Goal: Use online tool/utility: Utilize a website feature to perform a specific function

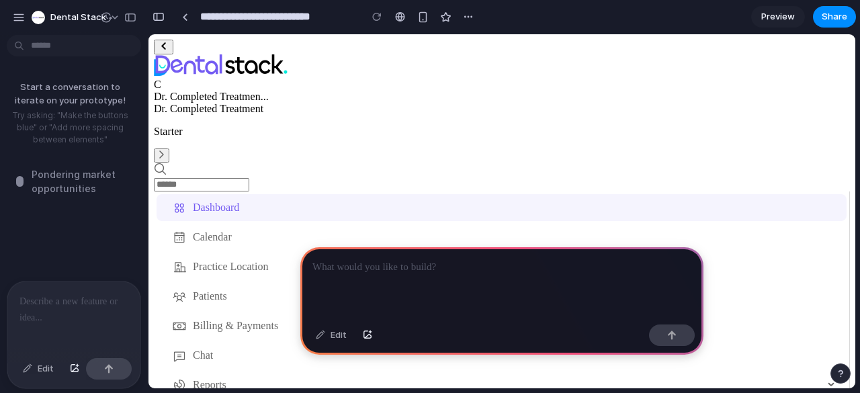
click at [398, 265] on p at bounding box center [501, 267] width 379 height 16
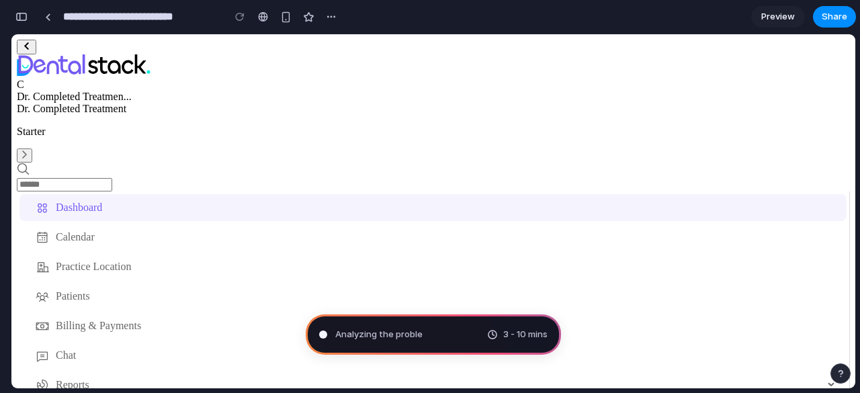
type input "**********"
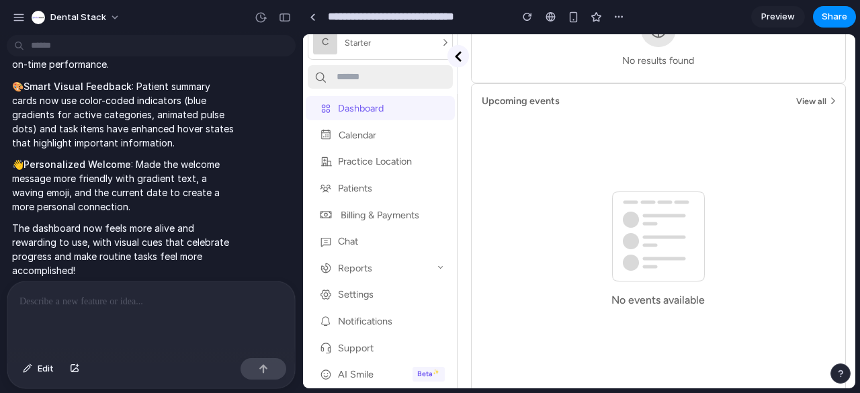
scroll to position [638, 0]
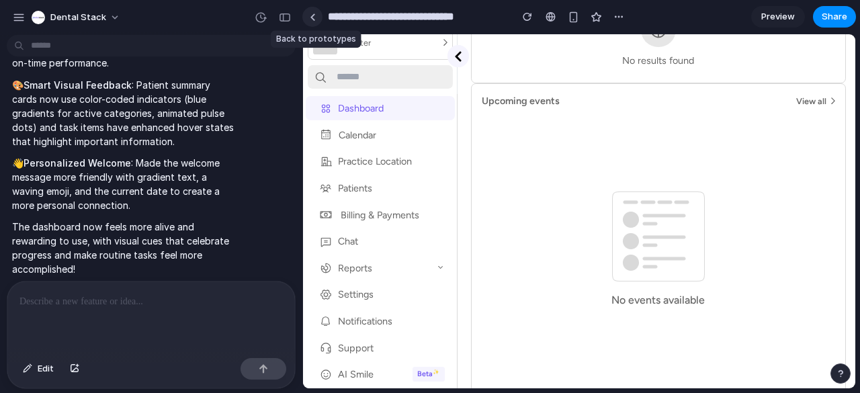
click at [312, 15] on div at bounding box center [313, 16] width 6 height 7
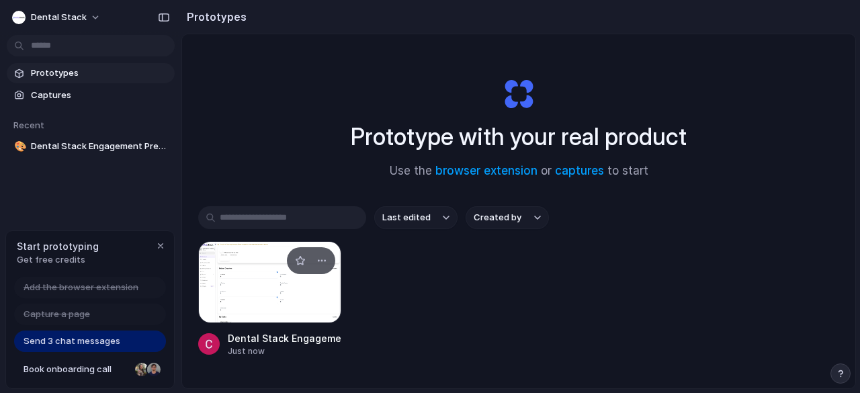
click at [273, 272] on div at bounding box center [269, 282] width 143 height 82
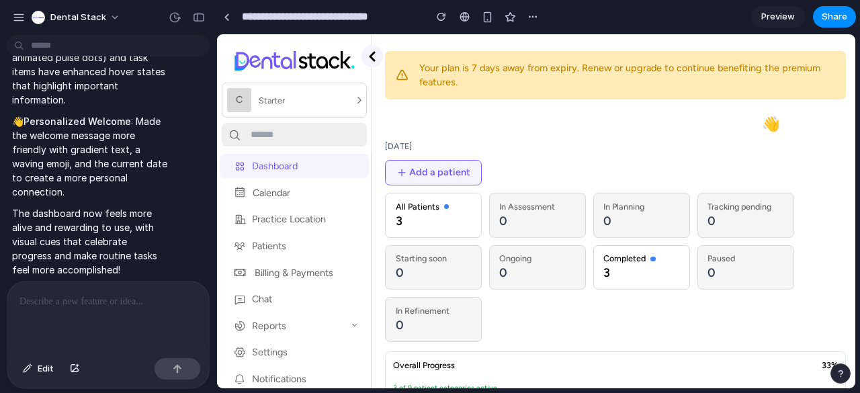
scroll to position [617, 0]
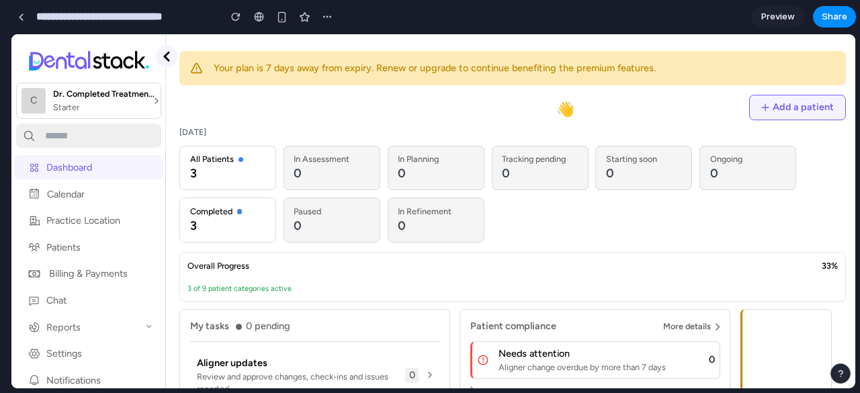
drag, startPoint x: 300, startPoint y: 177, endPoint x: 0, endPoint y: 226, distance: 304.4
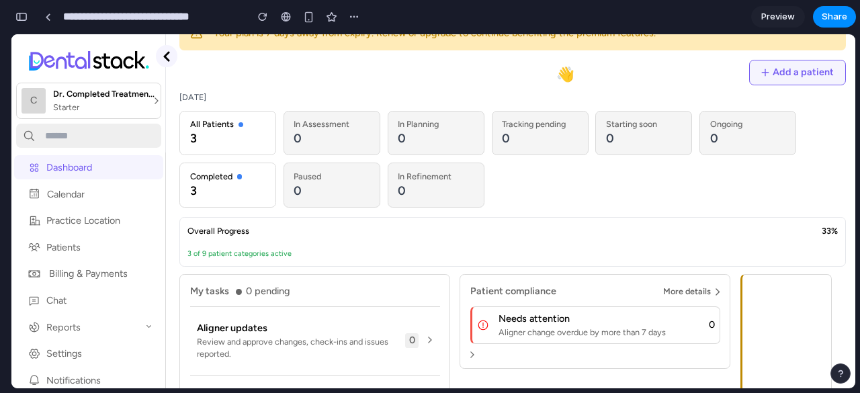
scroll to position [38, 0]
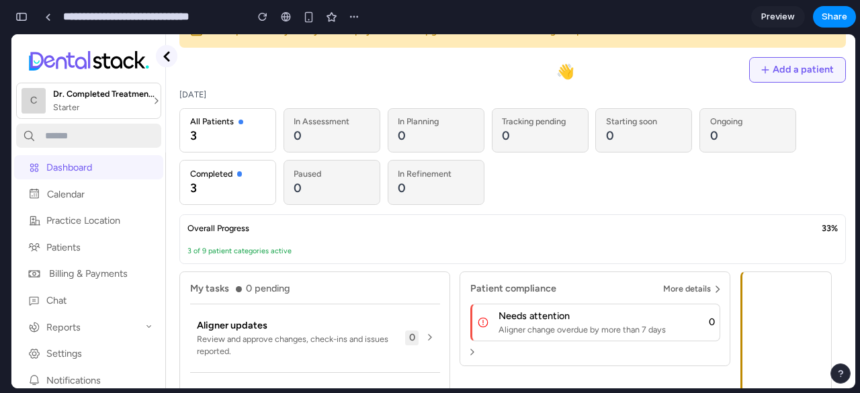
click at [247, 194] on p "3" at bounding box center [228, 188] width 76 height 17
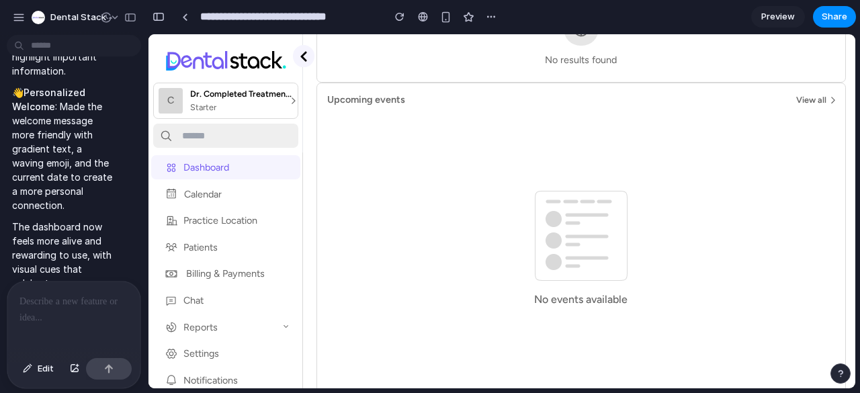
scroll to position [947, 0]
click at [75, 314] on div at bounding box center [73, 317] width 133 height 71
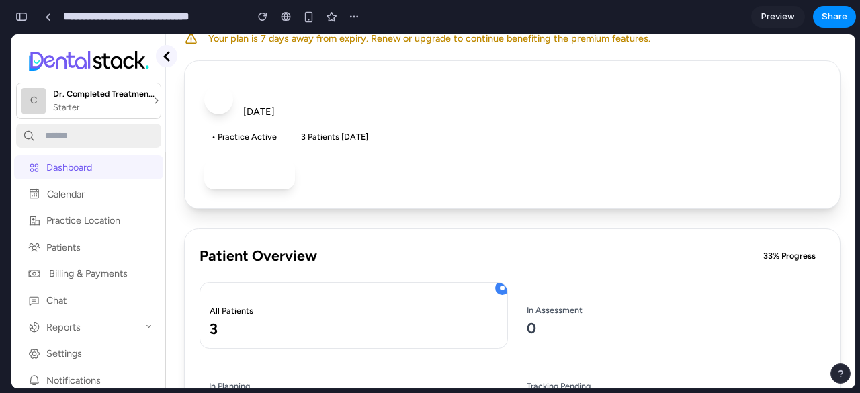
scroll to position [0, 0]
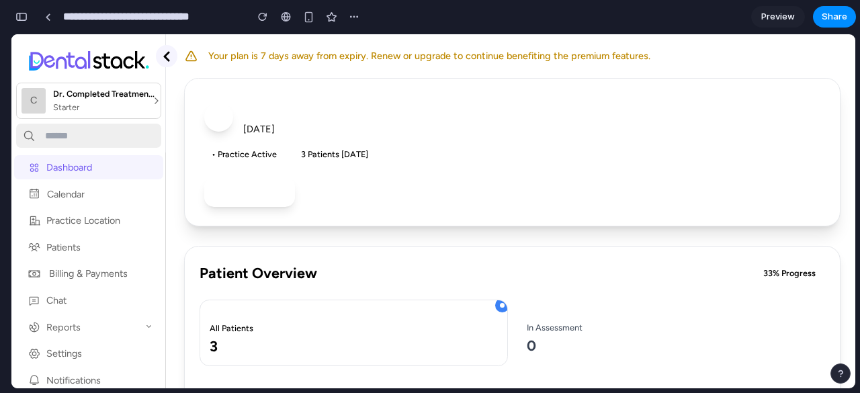
click at [220, 126] on div "DC" at bounding box center [218, 117] width 29 height 29
click at [240, 182] on button "+ Add Patient" at bounding box center [249, 191] width 91 height 29
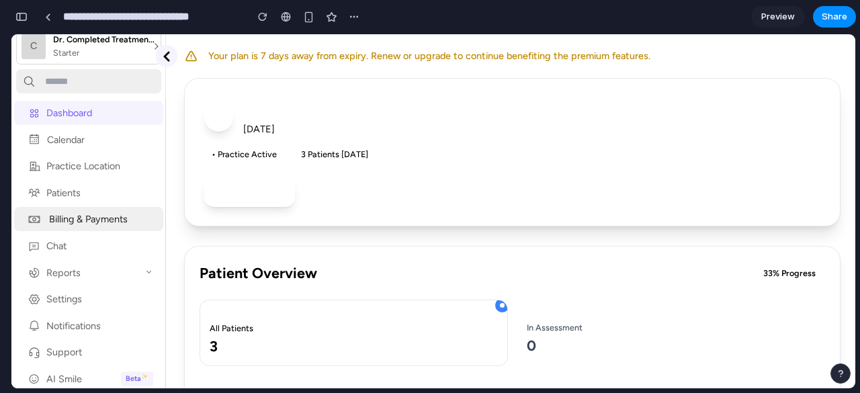
scroll to position [65, 0]
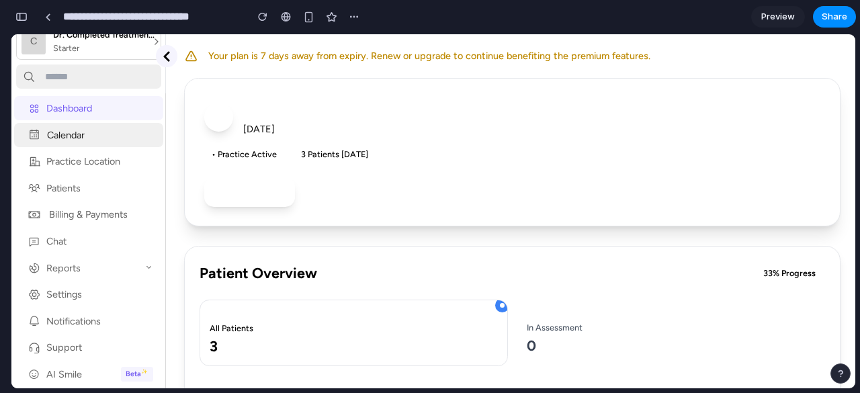
click at [98, 141] on span "Calendar" at bounding box center [100, 135] width 106 height 24
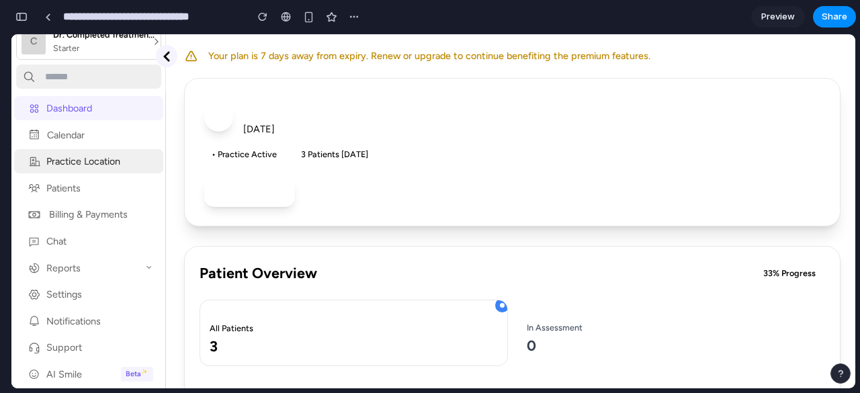
click at [92, 173] on span "Practice Location" at bounding box center [99, 161] width 107 height 24
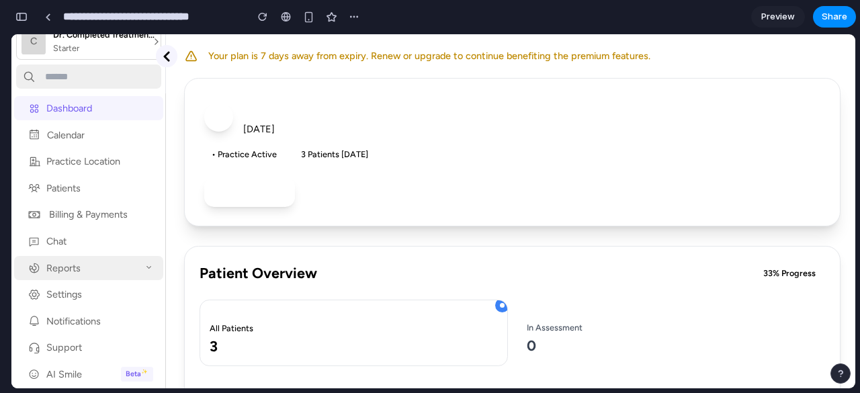
click at [71, 257] on span "Reports" at bounding box center [94, 268] width 96 height 24
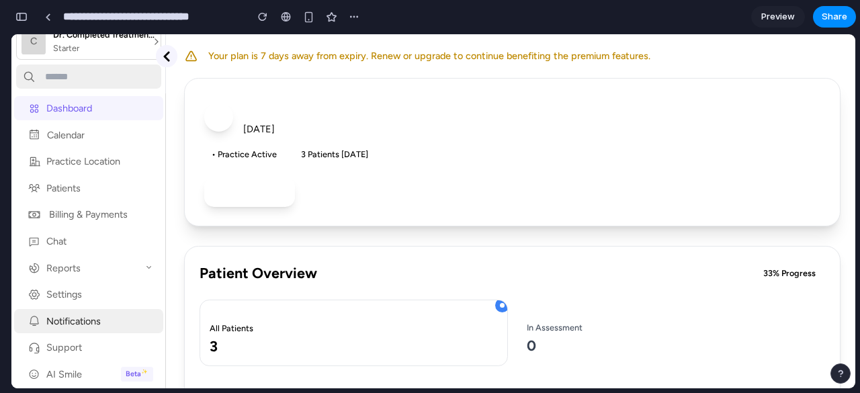
click at [74, 319] on div "Notifications" at bounding box center [73, 321] width 54 height 24
